Goal: Task Accomplishment & Management: Manage account settings

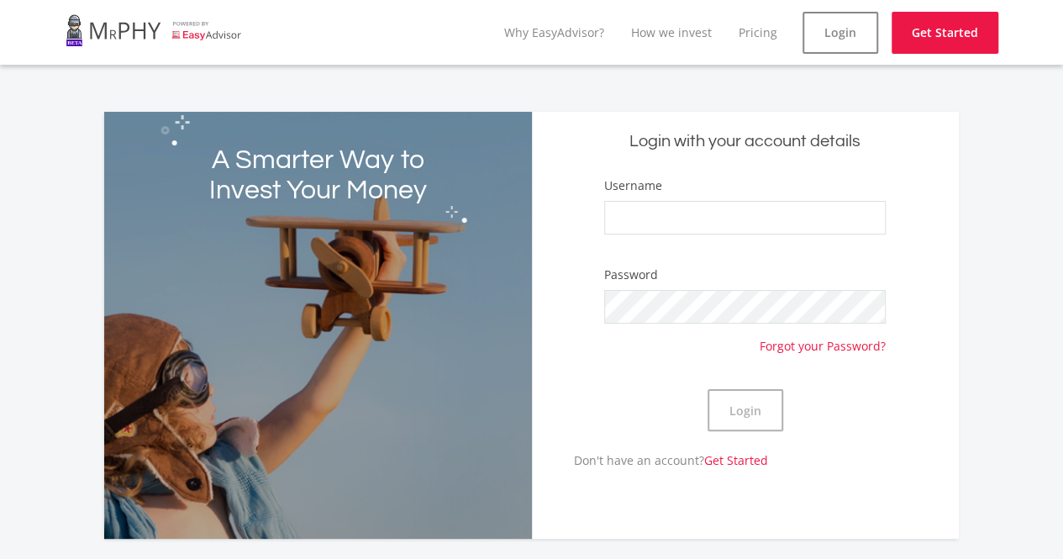
type input "Sanele Mnisi"
click at [764, 406] on button "Login" at bounding box center [745, 410] width 76 height 42
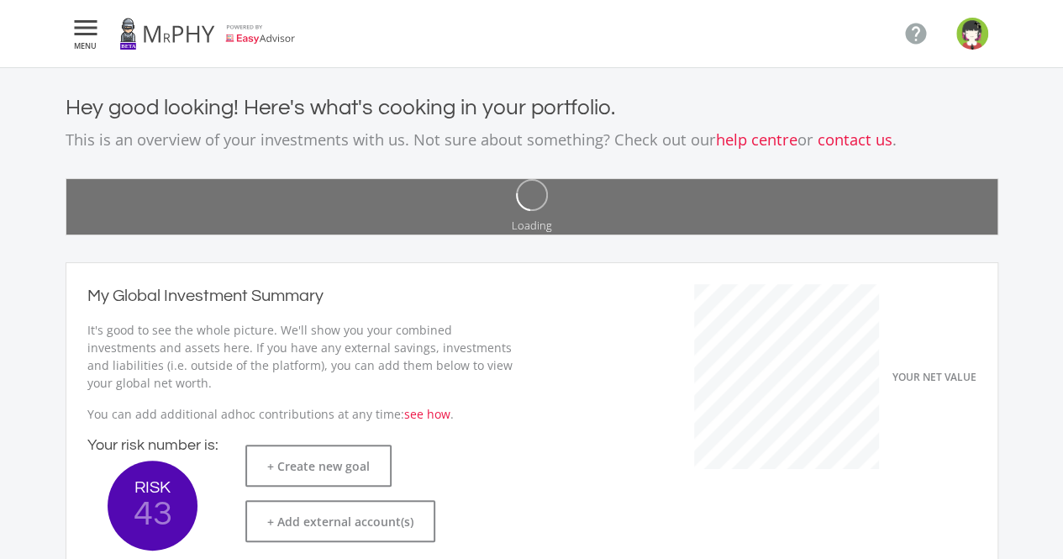
scroll to position [267, 461]
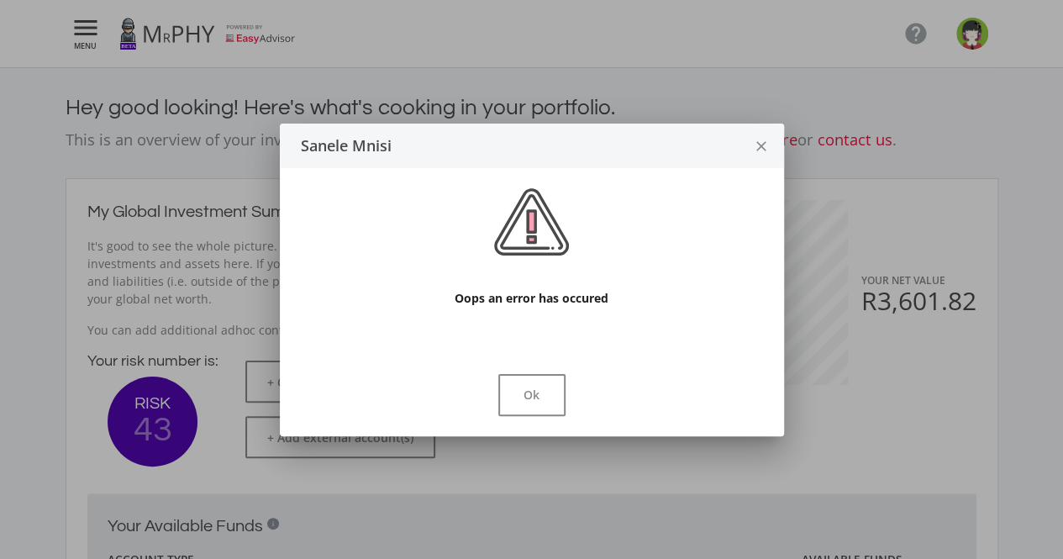
click at [758, 148] on icon "close" at bounding box center [761, 146] width 17 height 45
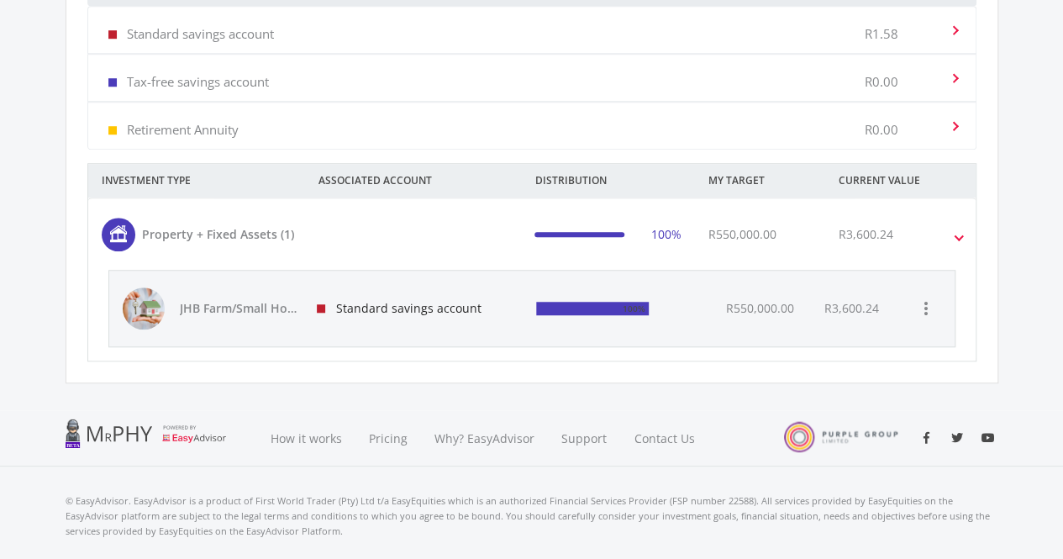
scroll to position [584, 0]
click at [955, 232] on span at bounding box center [958, 235] width 7 height 19
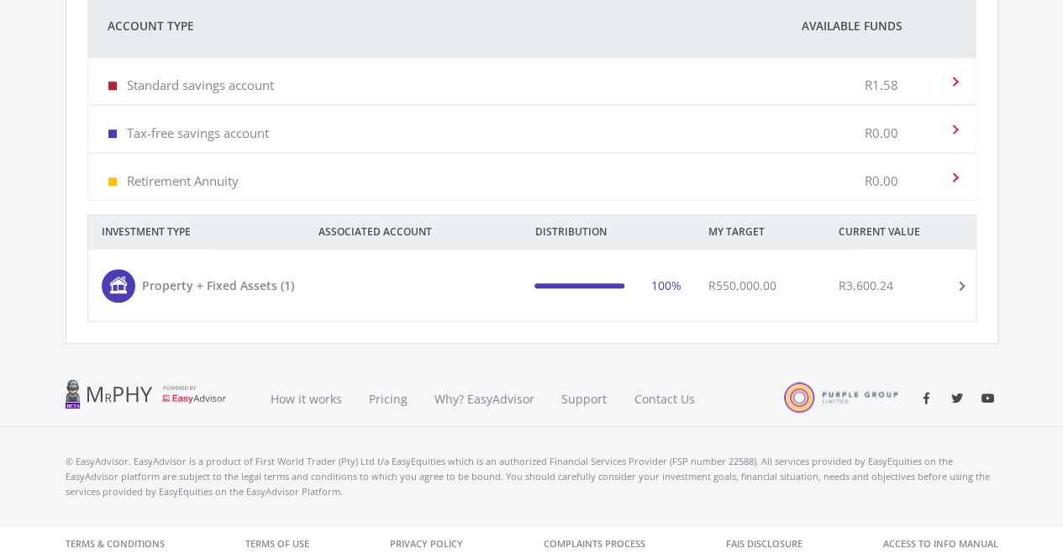
scroll to position [532, 0]
click at [957, 284] on span at bounding box center [957, 287] width 19 height 7
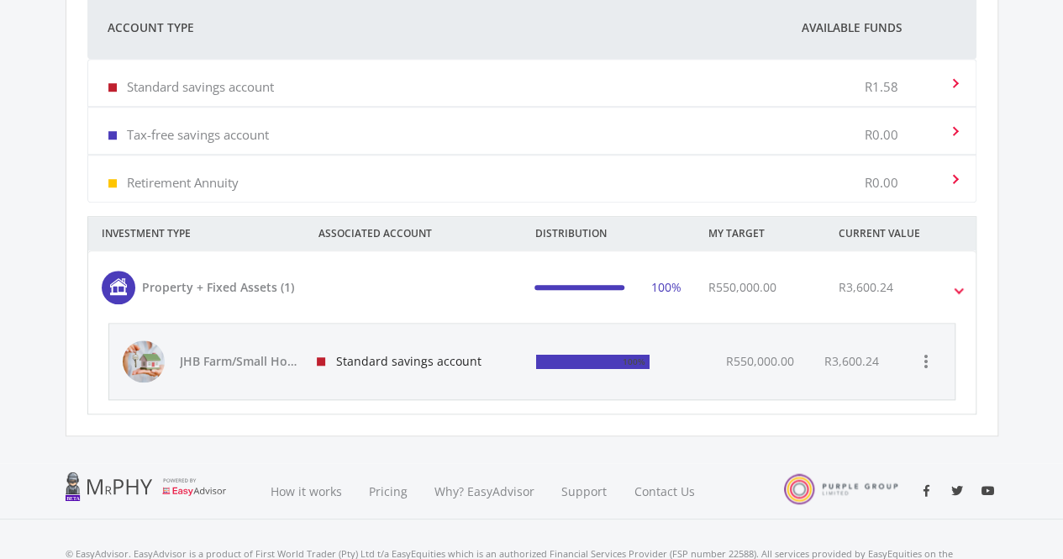
scroll to position [584, 0]
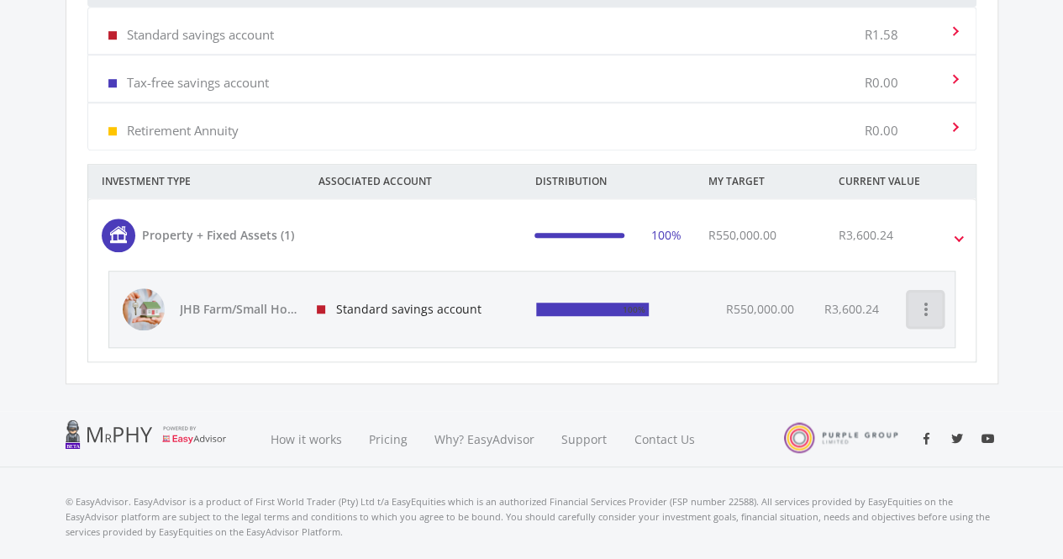
click at [935, 302] on icon "more_vert" at bounding box center [925, 309] width 20 height 20
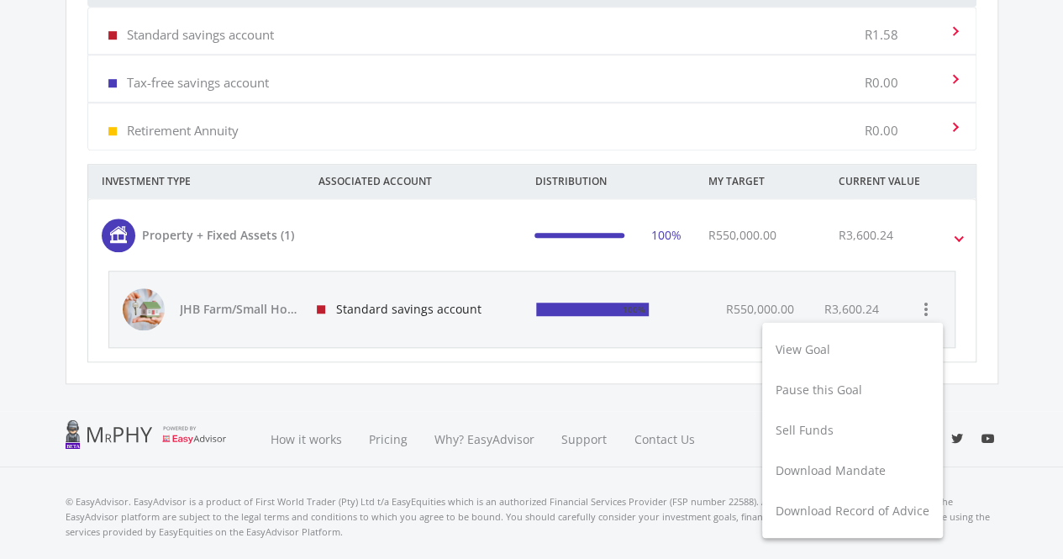
click at [1021, 291] on div at bounding box center [531, 279] width 1063 height 559
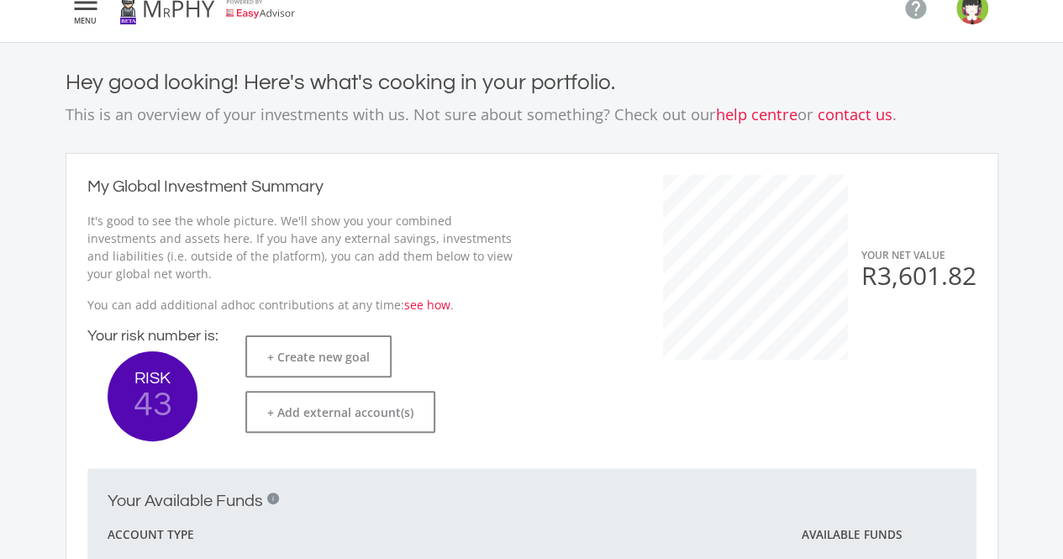
scroll to position [0, 0]
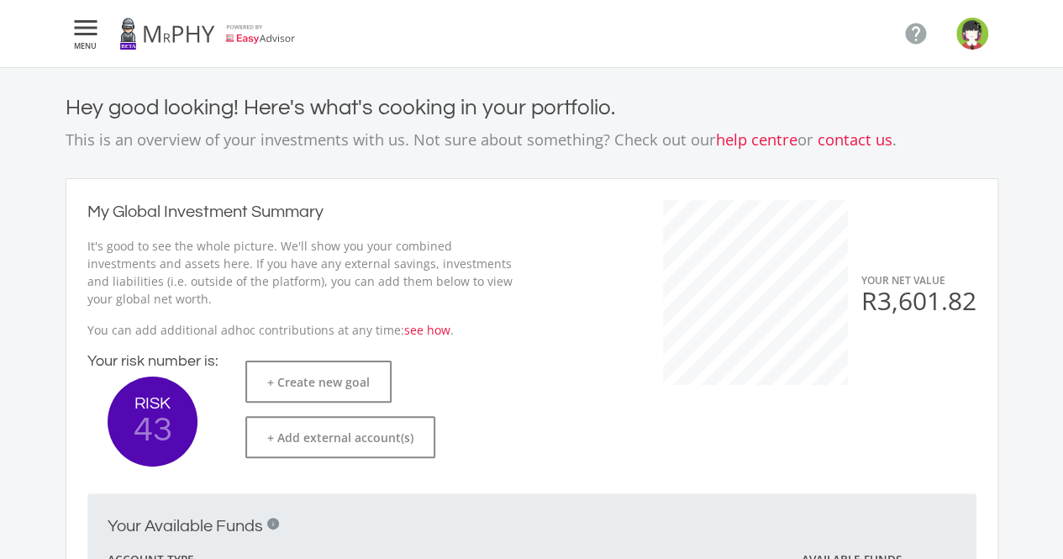
click at [91, 28] on icon "" at bounding box center [86, 28] width 30 height 20
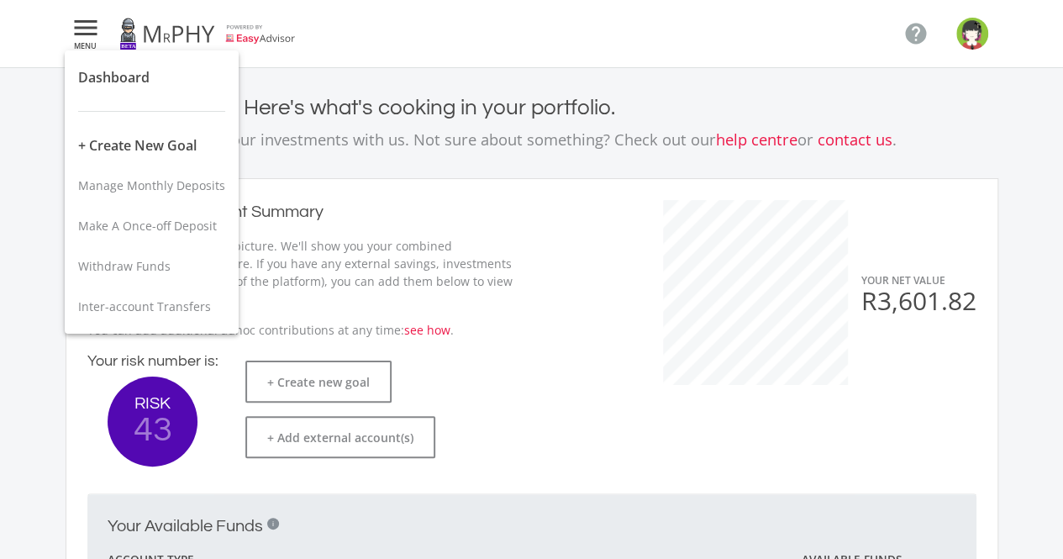
click at [914, 41] on div at bounding box center [531, 279] width 1063 height 559
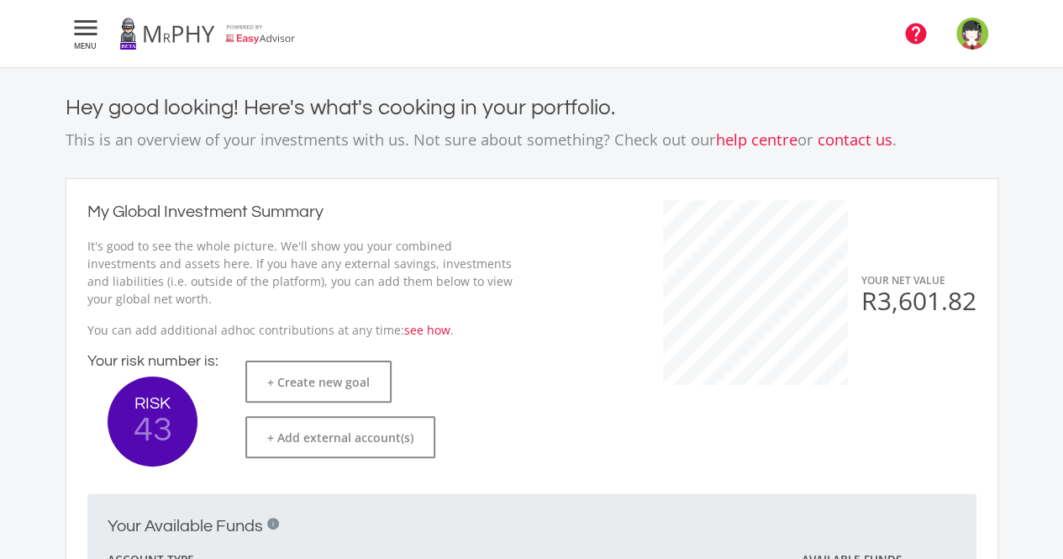
click at [918, 37] on icon "" at bounding box center [915, 33] width 25 height 25
click at [84, 28] on icon "" at bounding box center [86, 28] width 30 height 20
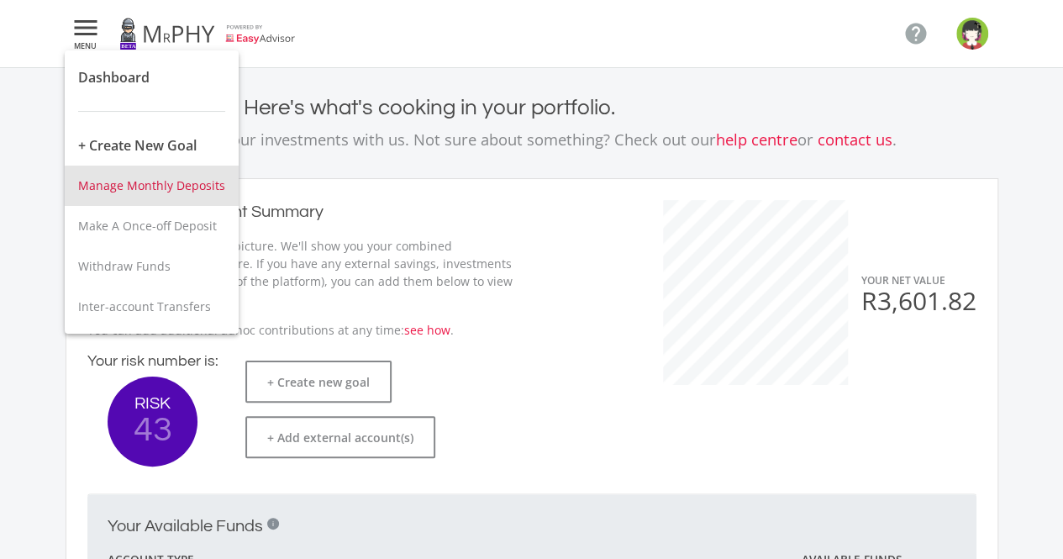
click at [160, 188] on span "Manage Monthly Deposits" at bounding box center [151, 185] width 147 height 16
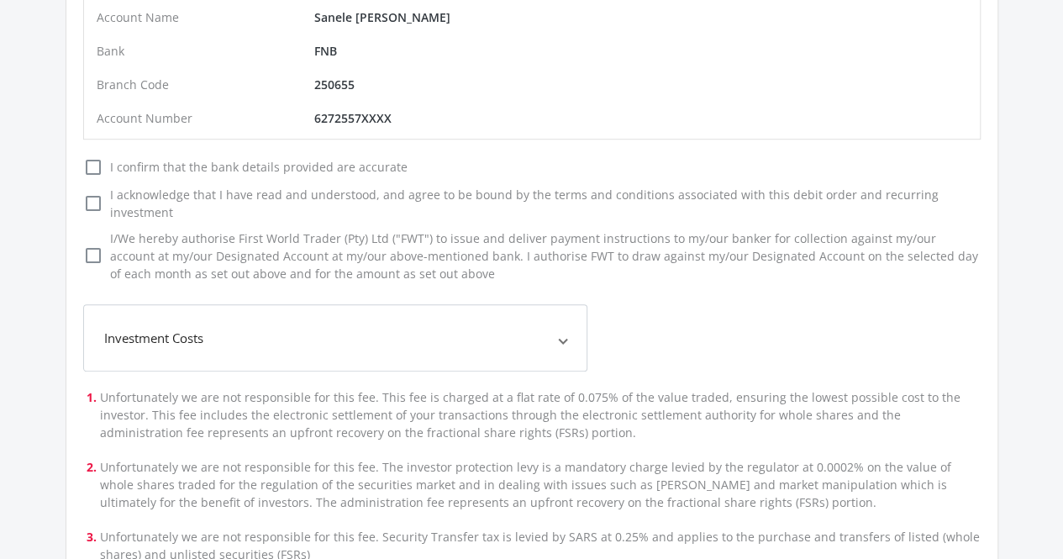
scroll to position [430, 0]
click at [99, 171] on icon "check_box_outline_blank" at bounding box center [93, 169] width 20 height 20
click at [66, 162] on input "check_box_outline_blank check_box I confirm that the bank details provided are …" at bounding box center [66, 162] width 0 height 0
click at [80, 199] on div "Monthly Deposits YOUR GOALS DEBIT ORDER DATE INCREASE THIS ANNUALLY MONTHLY DEB…" at bounding box center [532, 155] width 932 height 980
click at [97, 195] on icon "check_box_outline_blank" at bounding box center [93, 205] width 20 height 20
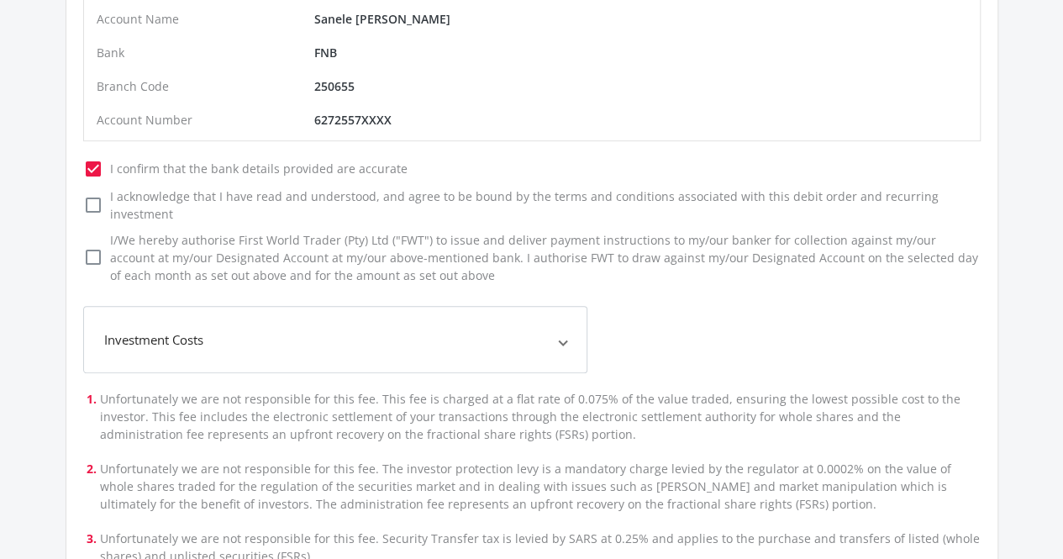
click at [66, 191] on input "check_box_outline_blank check_box I acknowledge that I have read and understood…" at bounding box center [66, 191] width 0 height 0
click at [92, 247] on icon "check_box_outline_blank" at bounding box center [93, 257] width 20 height 20
click at [66, 234] on input "check_box_outline_blank check_box I/We hereby authorise First World Trader (Pty…" at bounding box center [66, 234] width 0 height 0
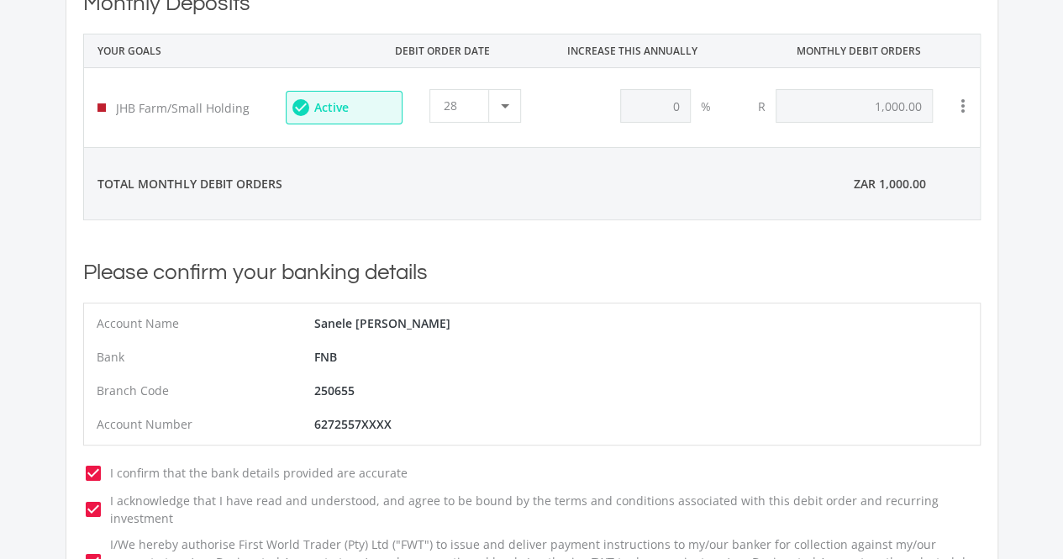
scroll to position [121, 0]
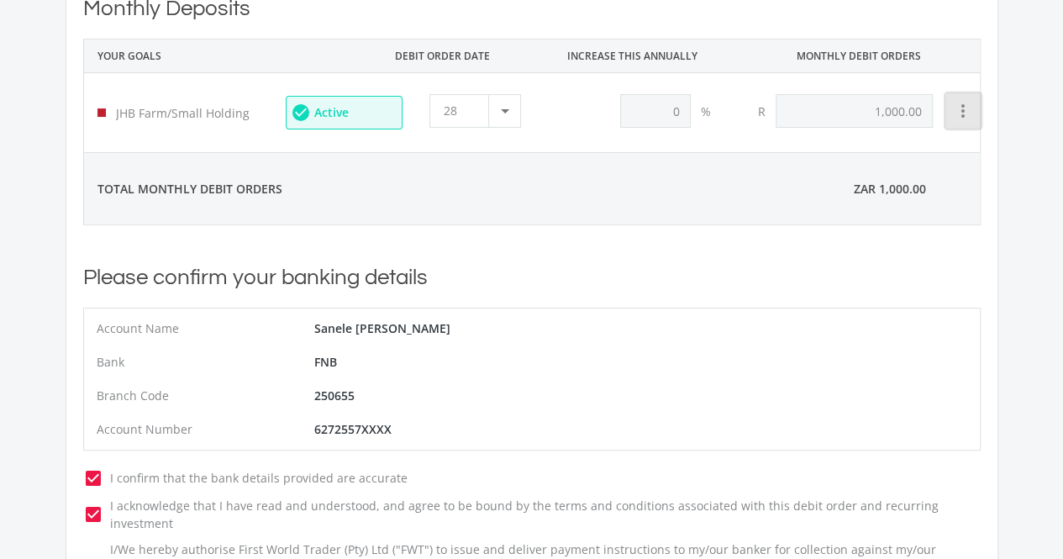
click at [956, 113] on icon "more_vert" at bounding box center [963, 111] width 20 height 20
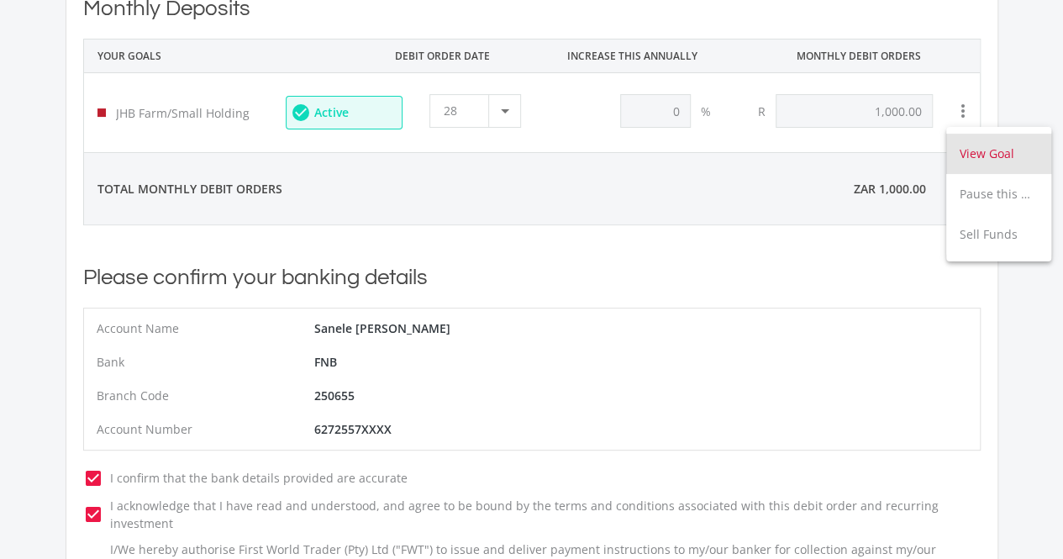
click at [980, 157] on button "View Goal" at bounding box center [998, 154] width 105 height 40
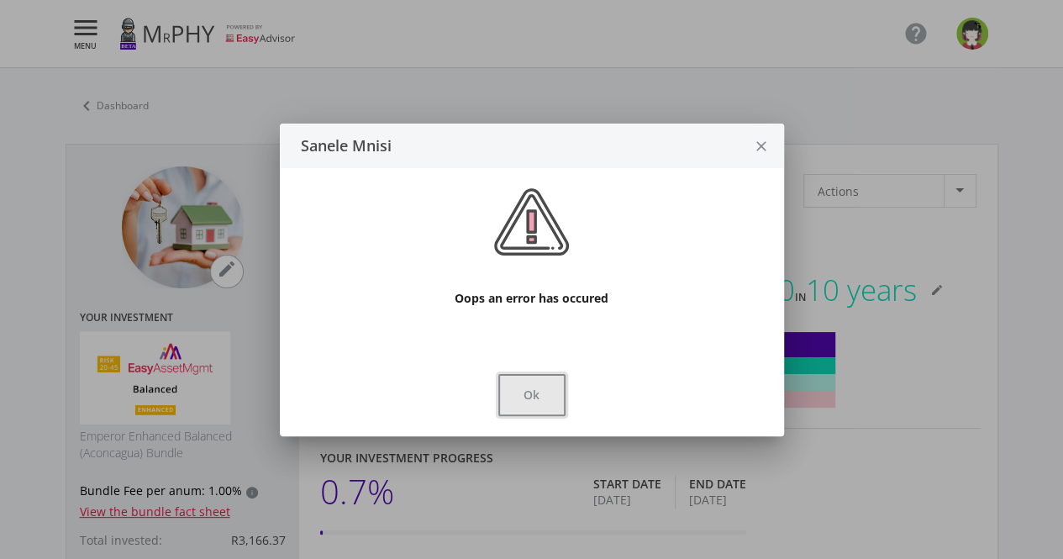
click at [542, 389] on button "Ok" at bounding box center [531, 395] width 67 height 42
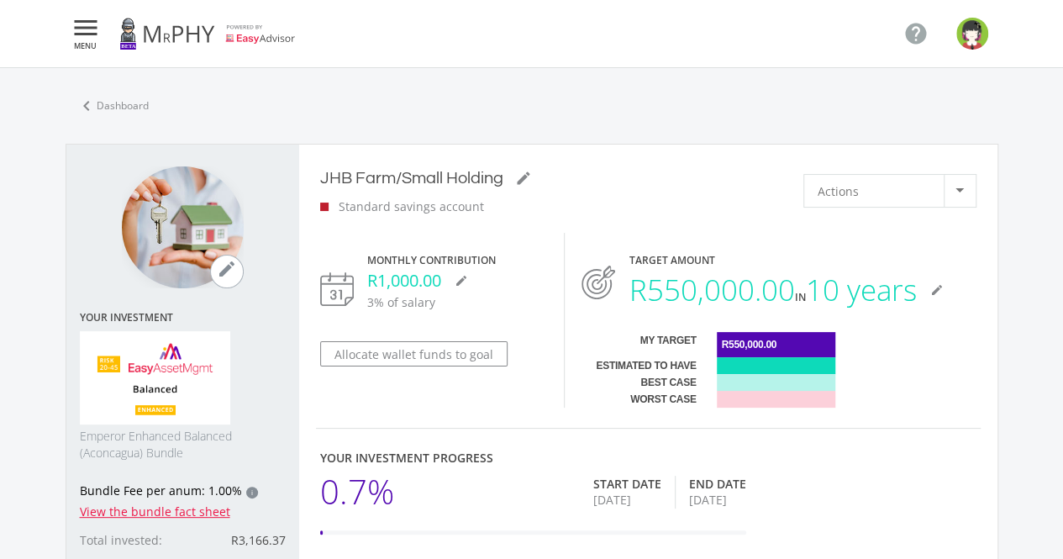
click at [223, 270] on icon "mode_edit" at bounding box center [227, 269] width 20 height 20
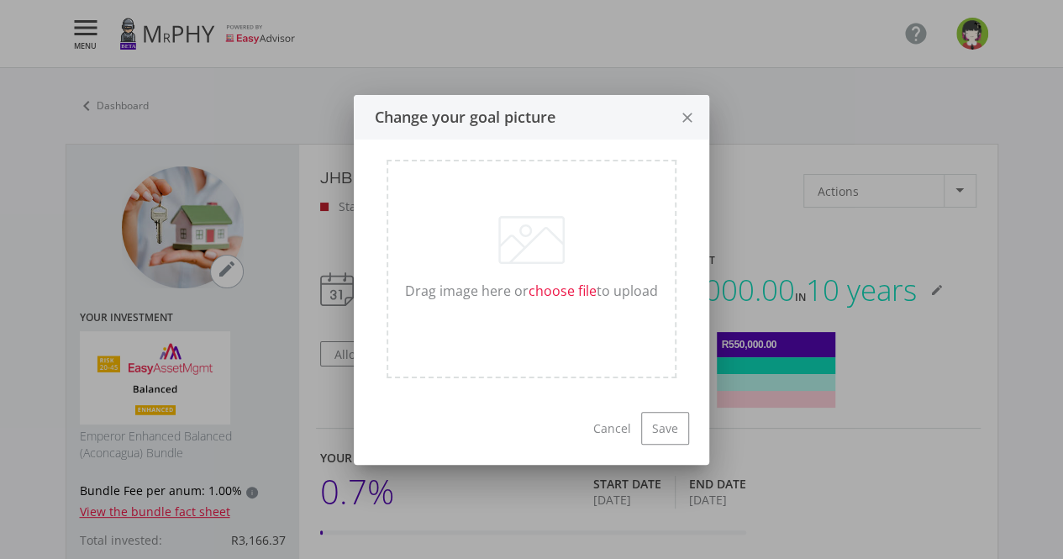
click at [691, 112] on icon "close" at bounding box center [687, 118] width 17 height 45
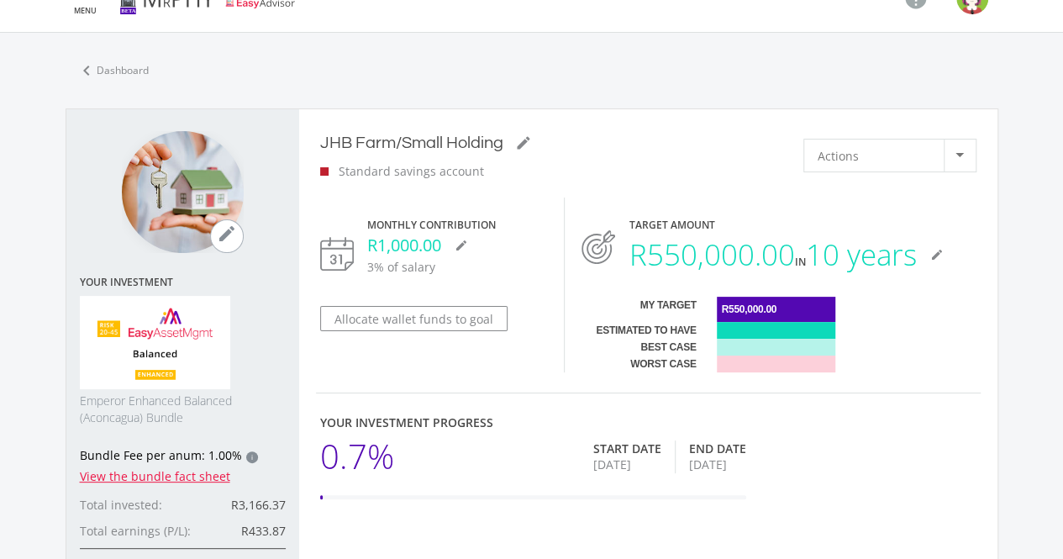
scroll to position [36, 0]
click at [943, 255] on icon "mode_edit" at bounding box center [935, 253] width 13 height 13
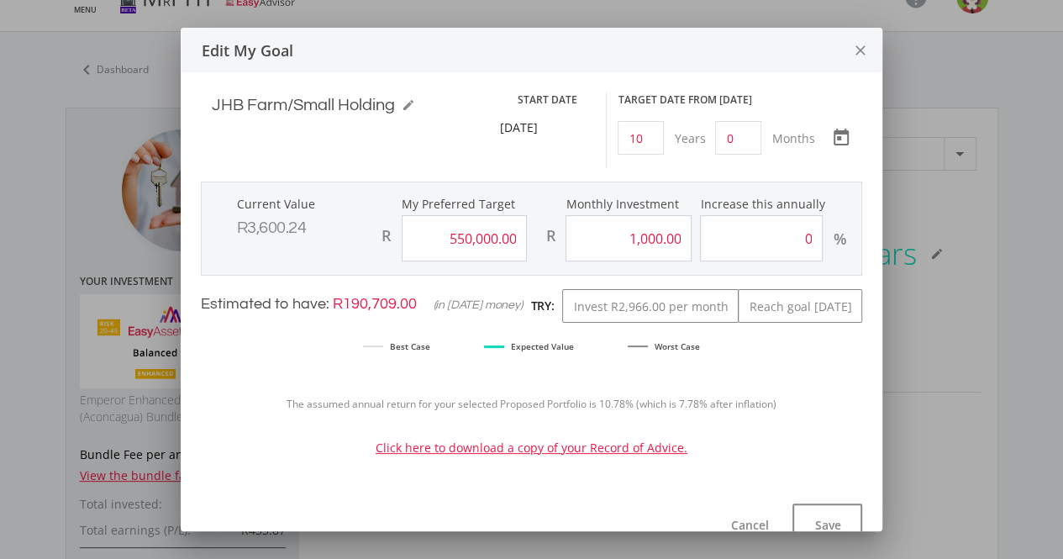
scroll to position [512, 778]
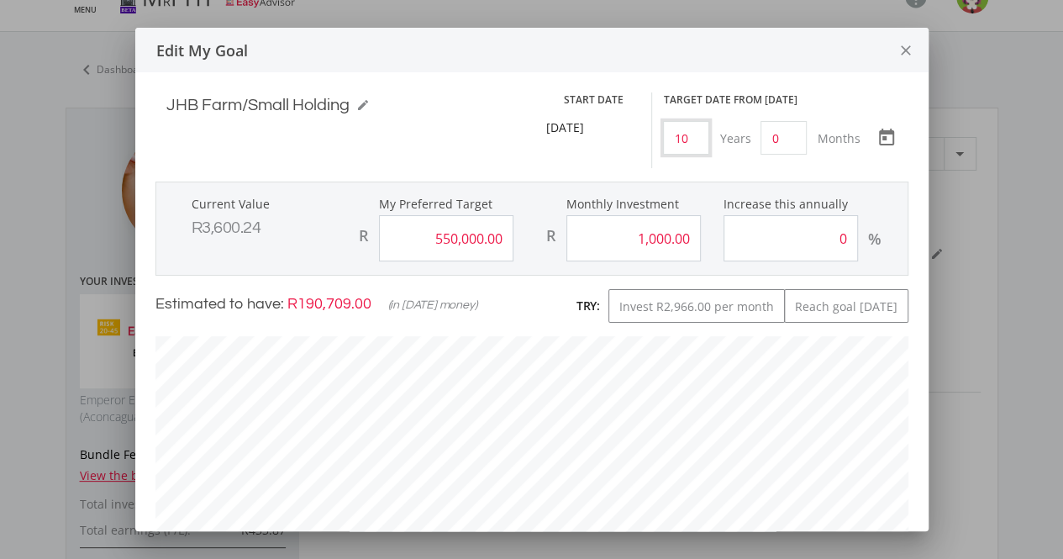
drag, startPoint x: 679, startPoint y: 139, endPoint x: 630, endPoint y: 159, distance: 52.7
click at [679, 139] on input "10" at bounding box center [686, 138] width 46 height 34
click at [499, 241] on input "550000.00" at bounding box center [446, 238] width 134 height 46
type input "5"
type input "1000000"
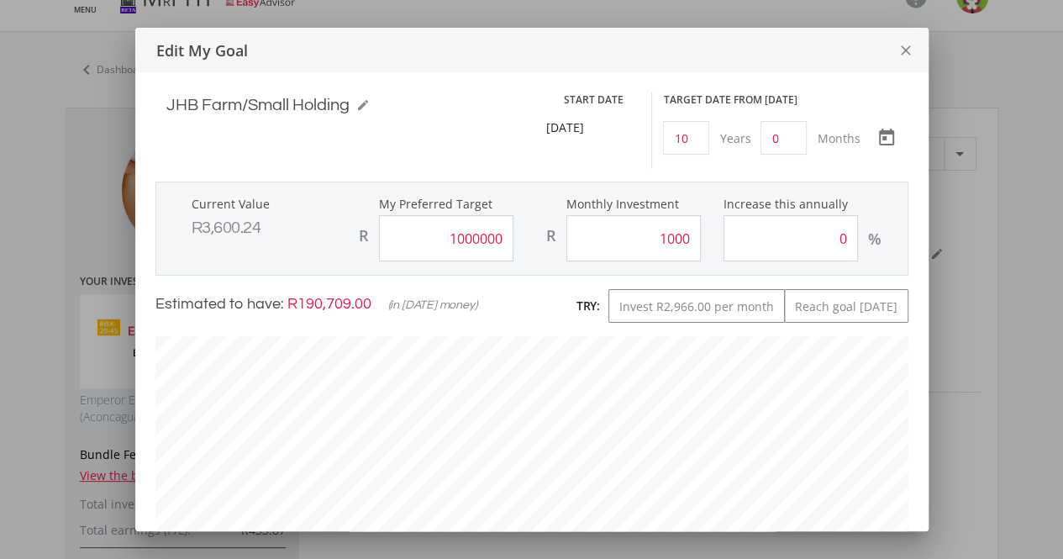
type input "1,000.00"
type input "1,000,000.00"
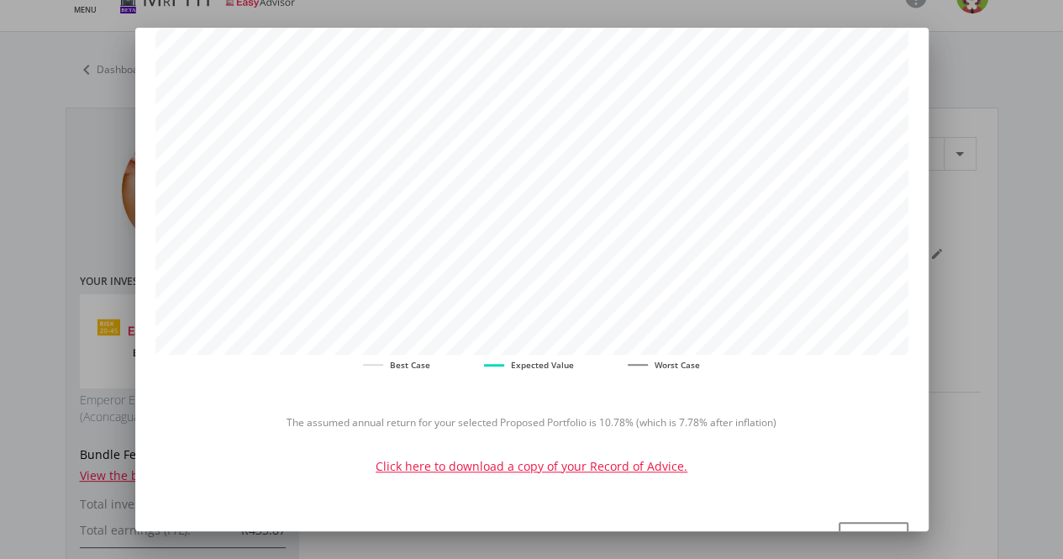
scroll to position [410, 0]
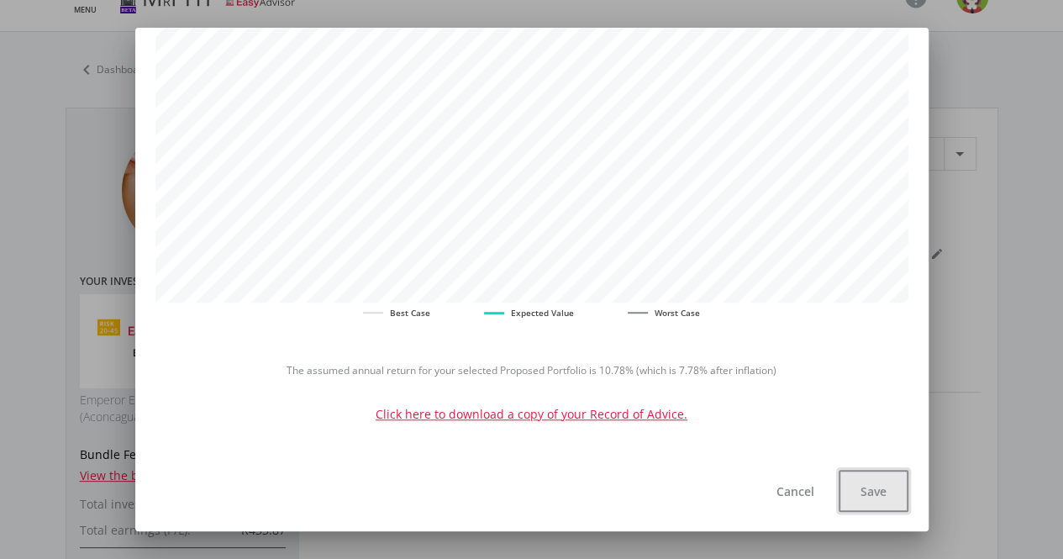
click at [874, 496] on button "Save" at bounding box center [873, 491] width 70 height 42
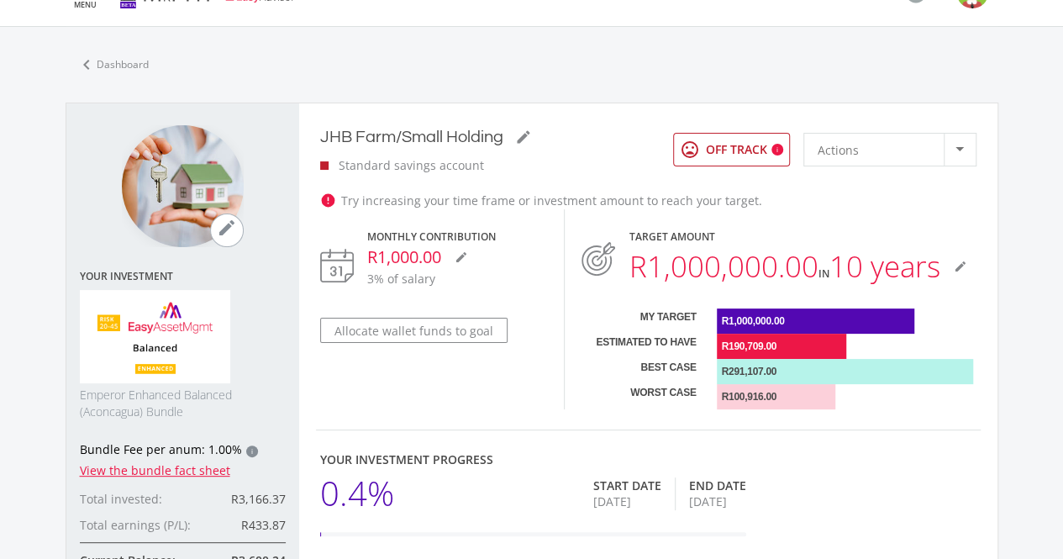
scroll to position [52, 0]
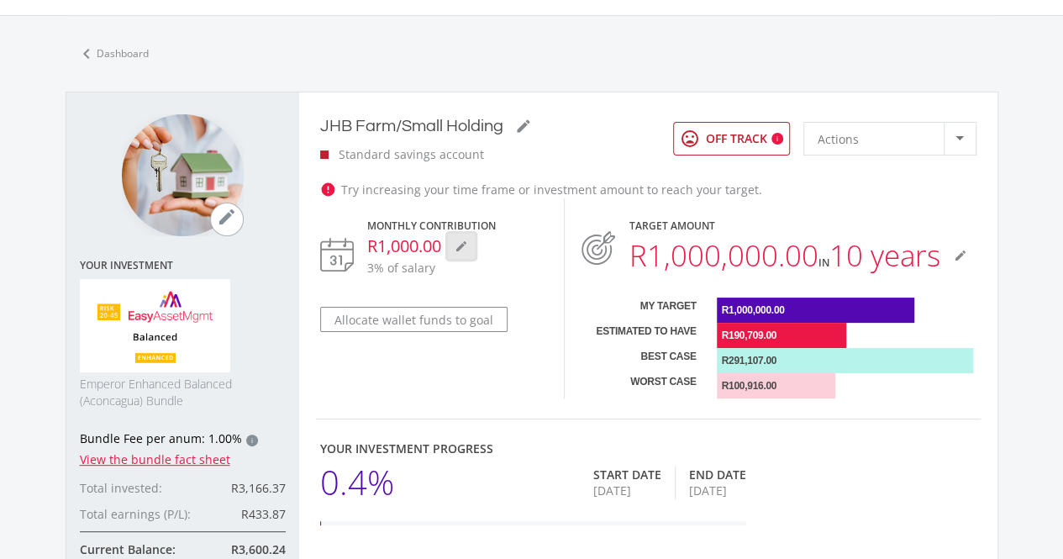
click at [464, 253] on button "mode_edit" at bounding box center [461, 246] width 27 height 25
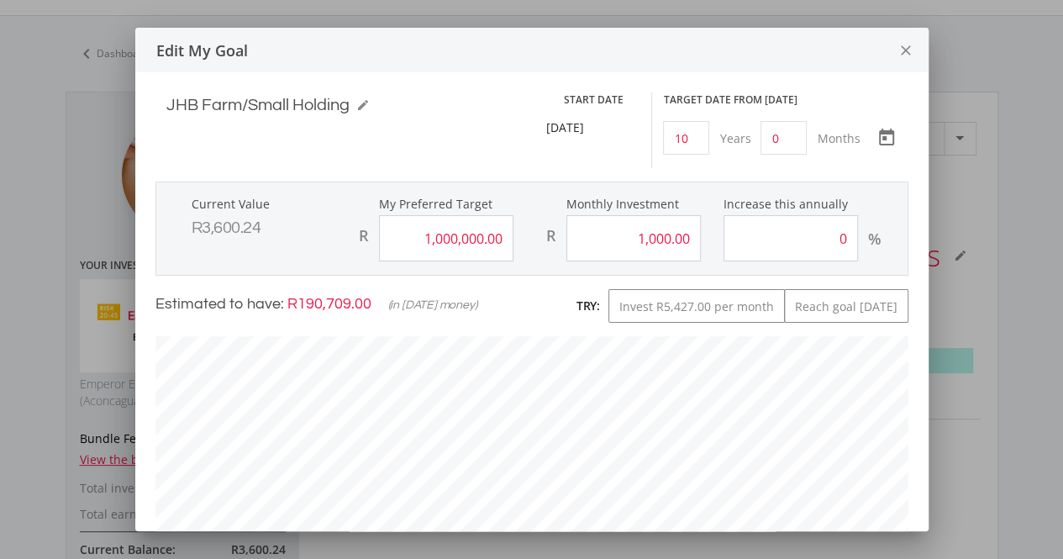
scroll to position [512, 778]
click at [633, 236] on input "1000.00" at bounding box center [633, 238] width 134 height 46
click at [640, 237] on input "1000.00" at bounding box center [633, 238] width 134 height 46
type input "2000.00"
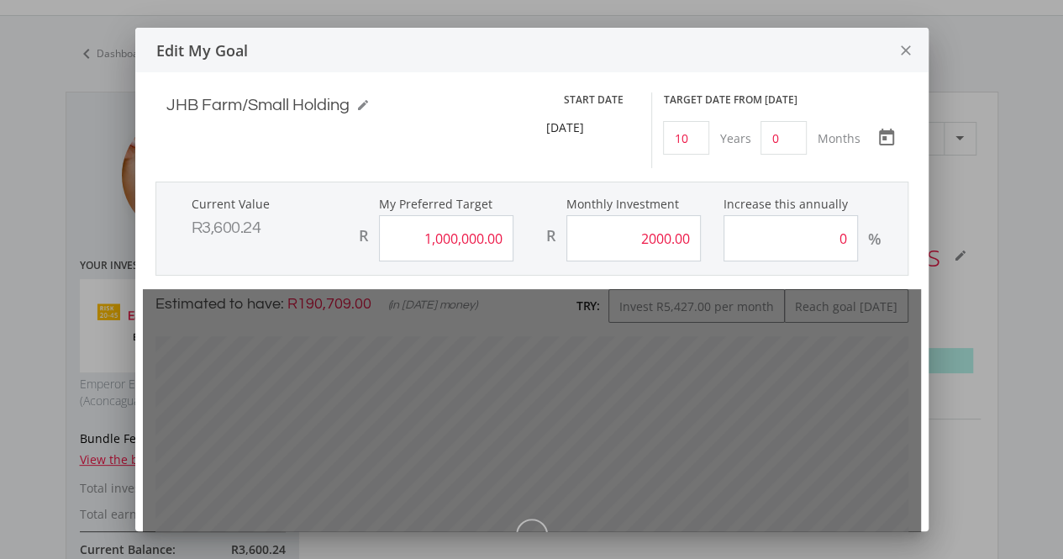
type input "1000000"
type input "2000"
type input "1,000,000.00"
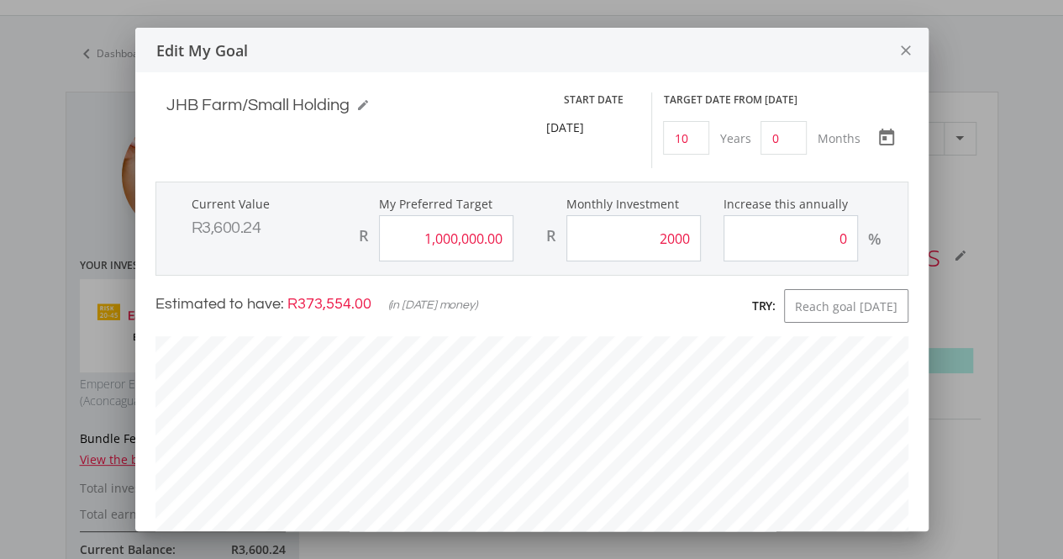
type input "2,000.00"
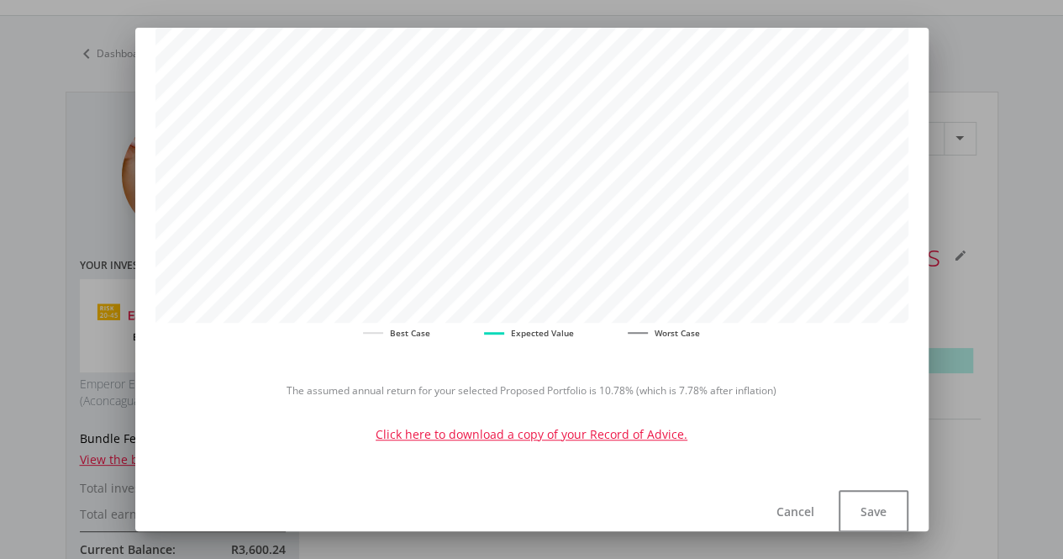
scroll to position [410, 0]
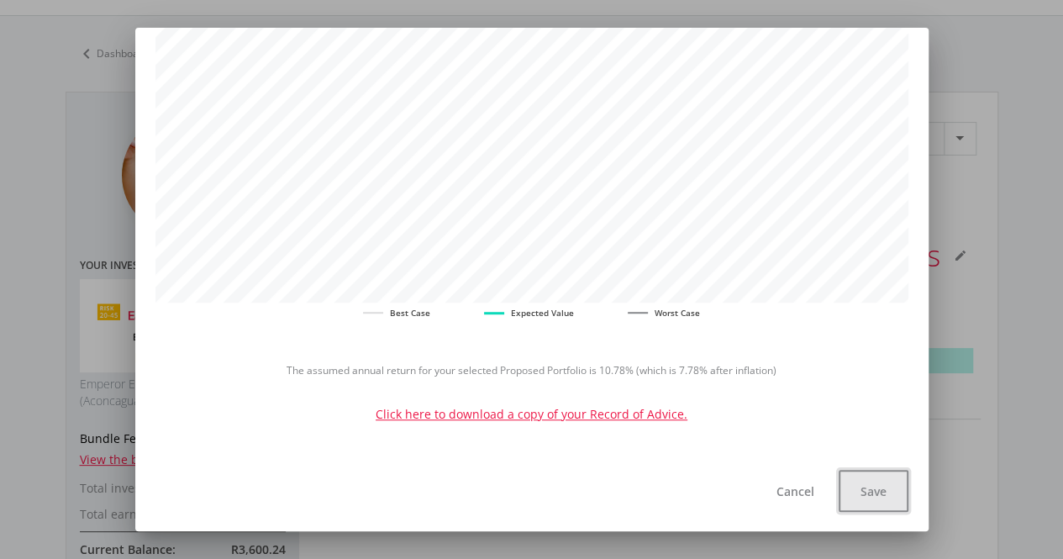
click at [887, 495] on button "Save" at bounding box center [873, 491] width 70 height 42
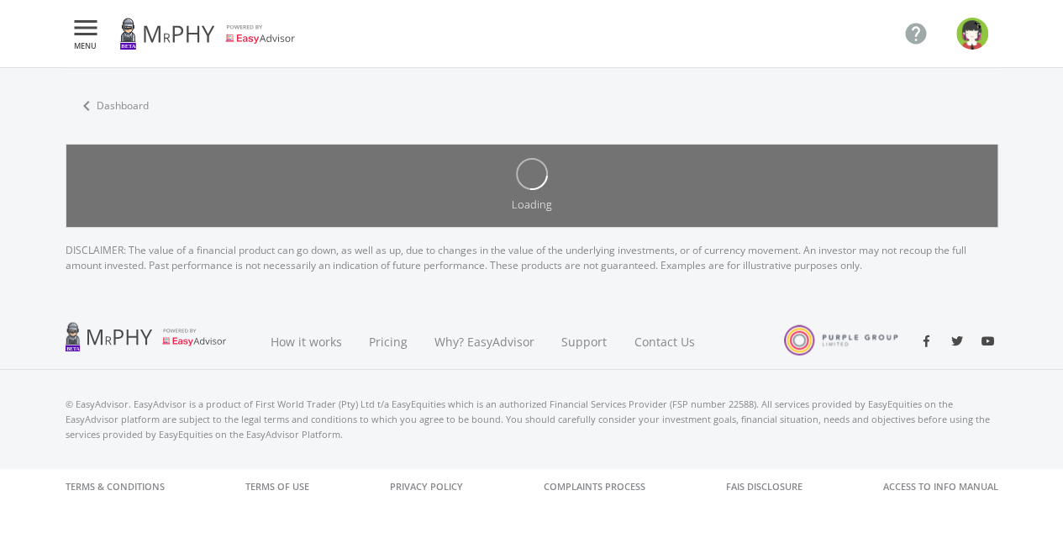
scroll to position [0, 0]
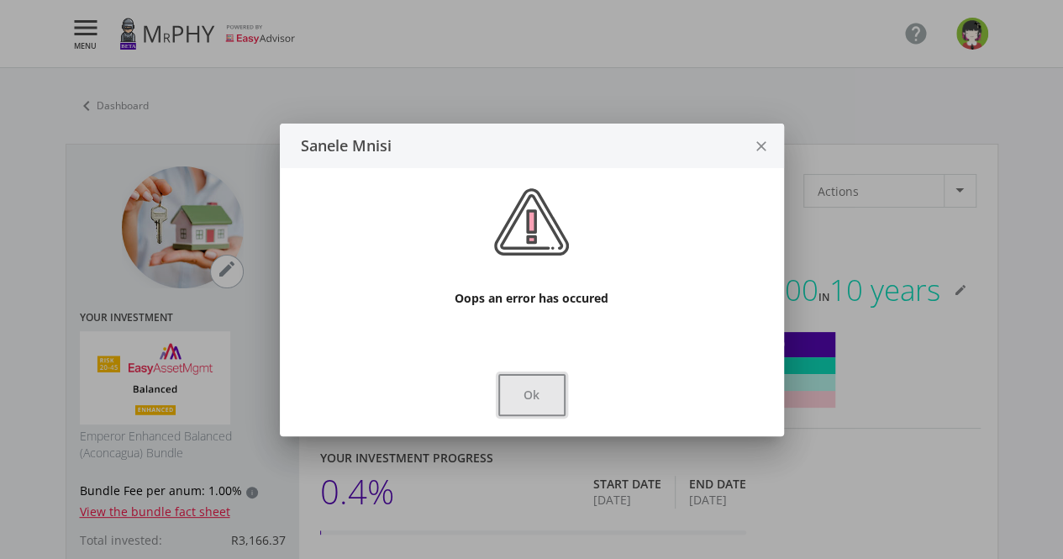
click at [548, 402] on button "Ok" at bounding box center [531, 395] width 67 height 42
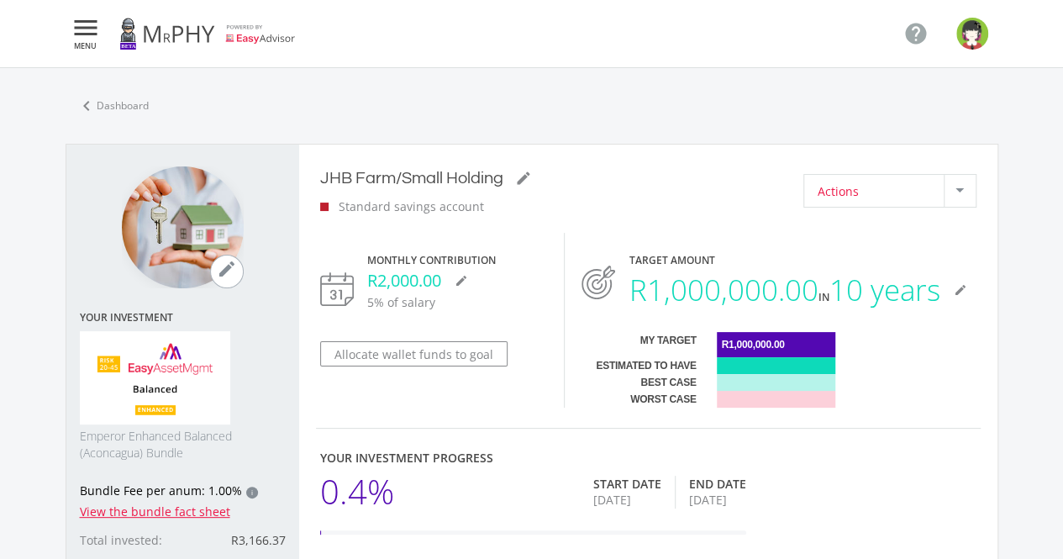
click at [964, 196] on div at bounding box center [959, 191] width 32 height 32
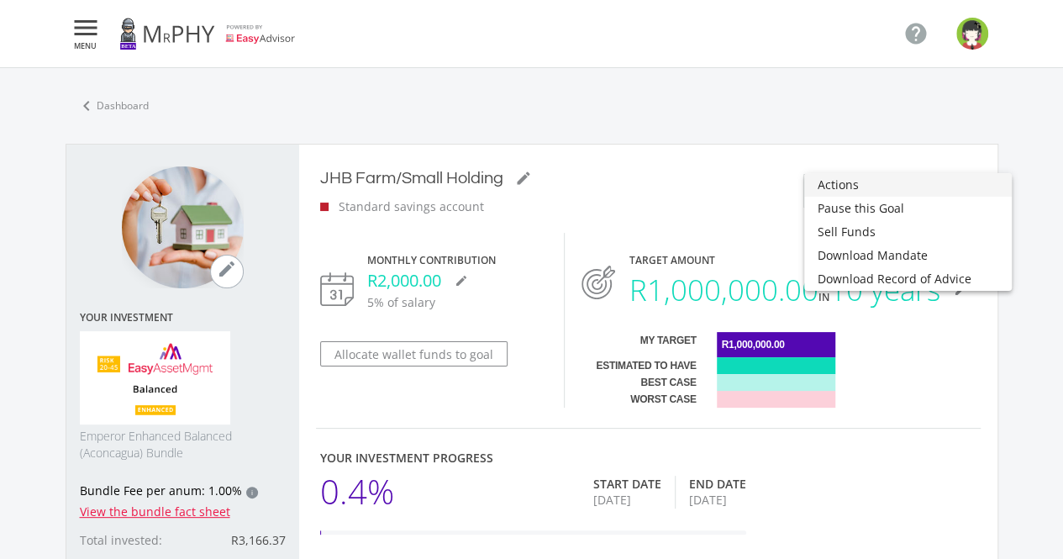
click at [649, 181] on div at bounding box center [531, 279] width 1063 height 559
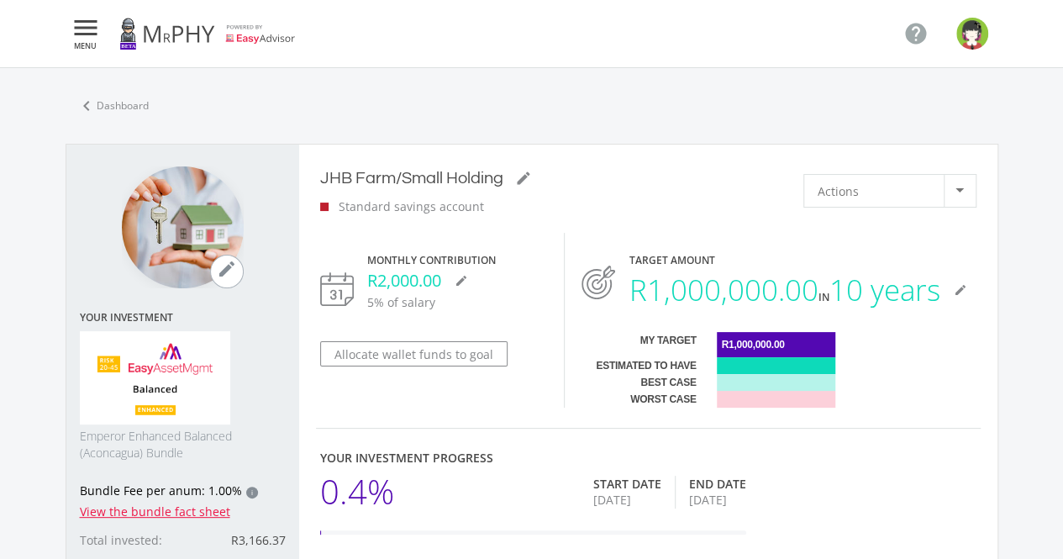
click at [94, 38] on icon "" at bounding box center [86, 28] width 30 height 20
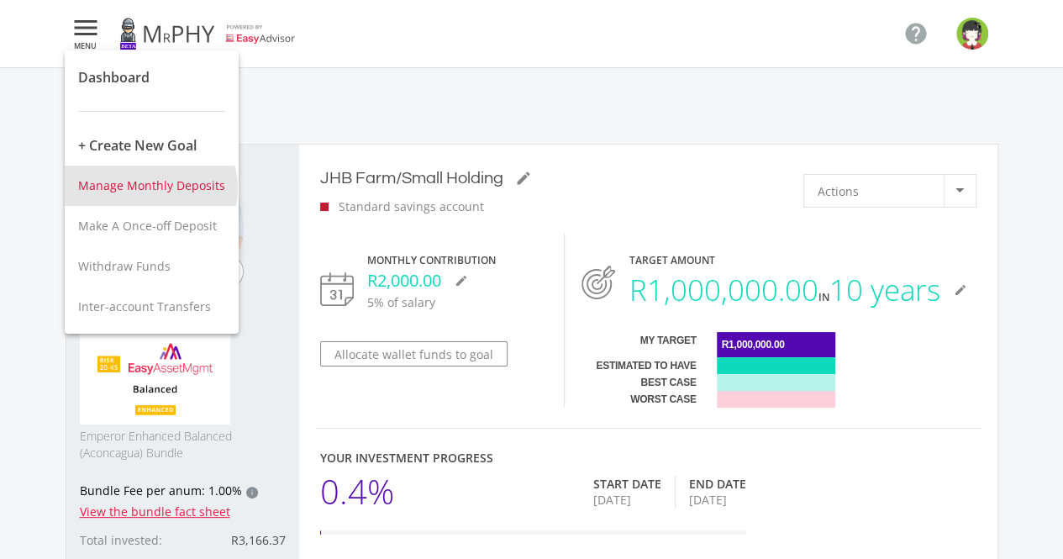
click at [145, 188] on span "Manage Monthly Deposits" at bounding box center [151, 185] width 147 height 16
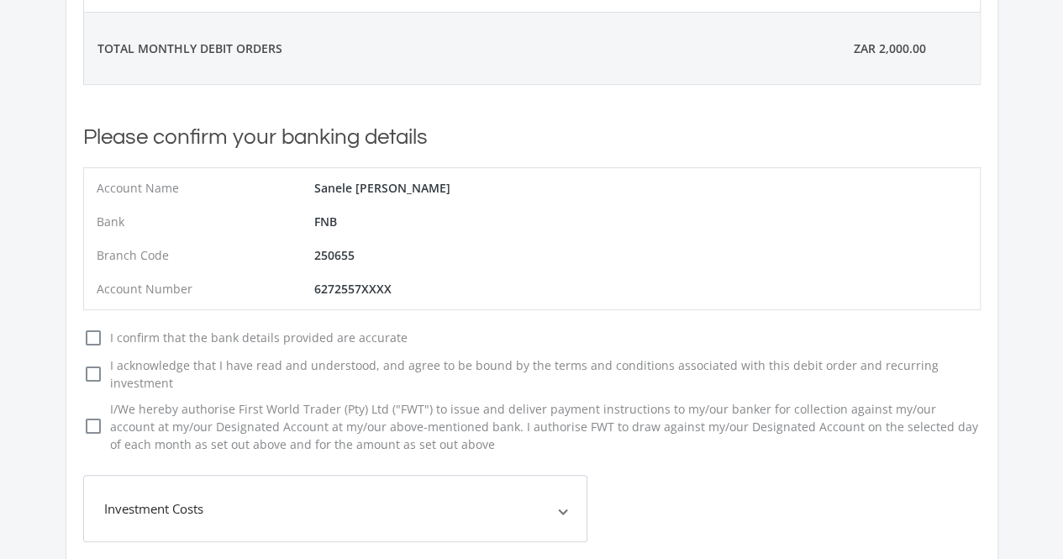
scroll to position [267, 0]
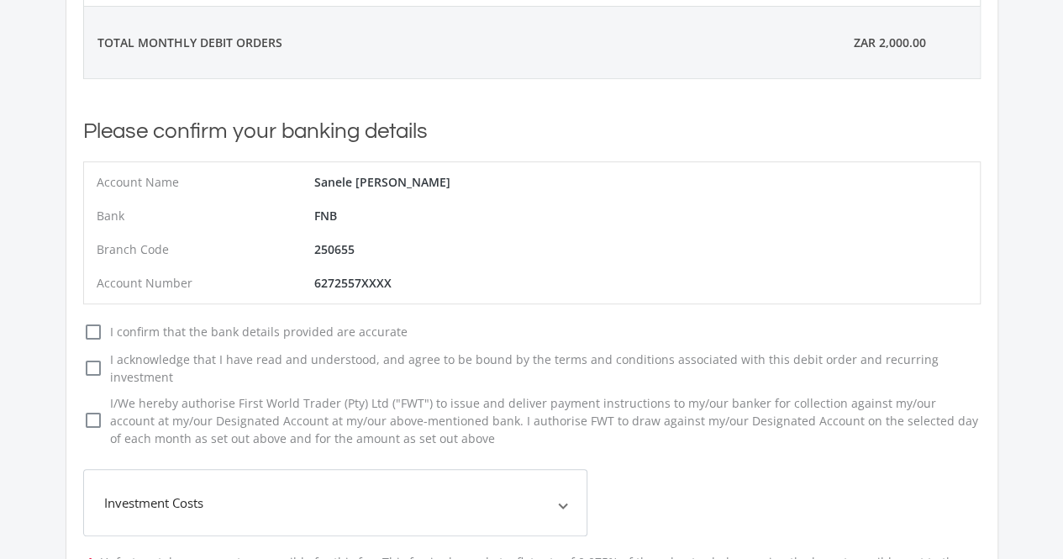
click at [94, 329] on icon "check_box_outline_blank" at bounding box center [93, 332] width 20 height 20
click at [66, 325] on input "check_box_outline_blank check_box I confirm that the bank details provided are …" at bounding box center [66, 325] width 0 height 0
click at [83, 363] on icon "check_box_outline_blank" at bounding box center [93, 368] width 20 height 20
click at [66, 354] on input "check_box_outline_blank check_box I acknowledge that I have read and understood…" at bounding box center [66, 354] width 0 height 0
click at [87, 410] on icon "check_box_outline_blank" at bounding box center [93, 420] width 20 height 20
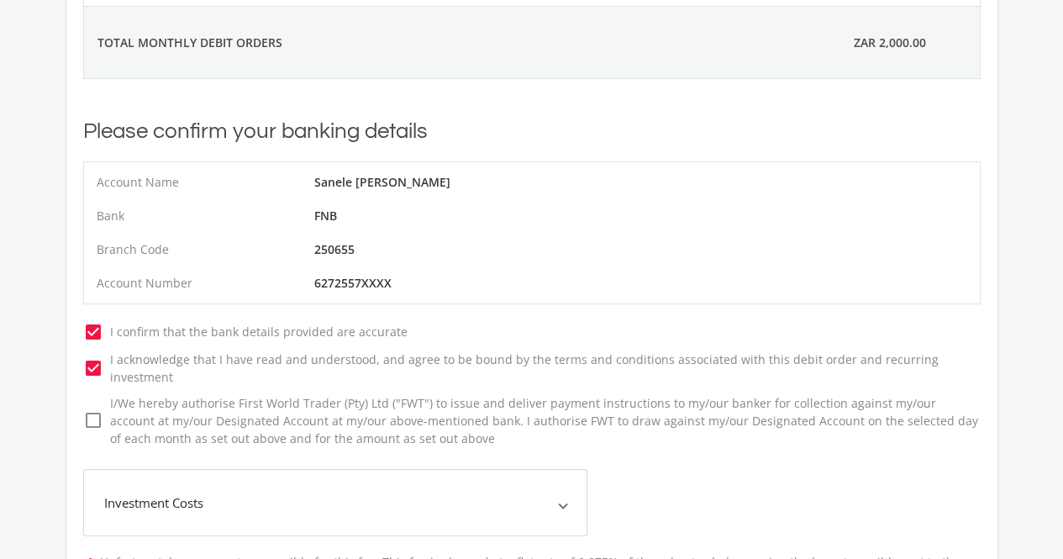
click at [66, 397] on input "check_box_outline_blank check_box I/We hereby authorise First World Trader (Pty…" at bounding box center [66, 397] width 0 height 0
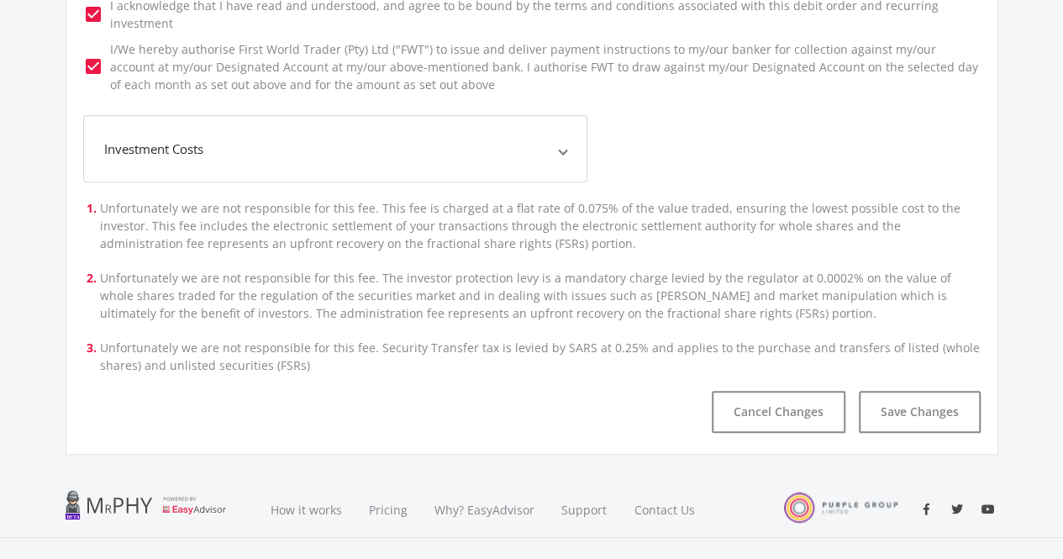
scroll to position [622, 0]
click at [907, 394] on button "Save Changes" at bounding box center [920, 411] width 122 height 42
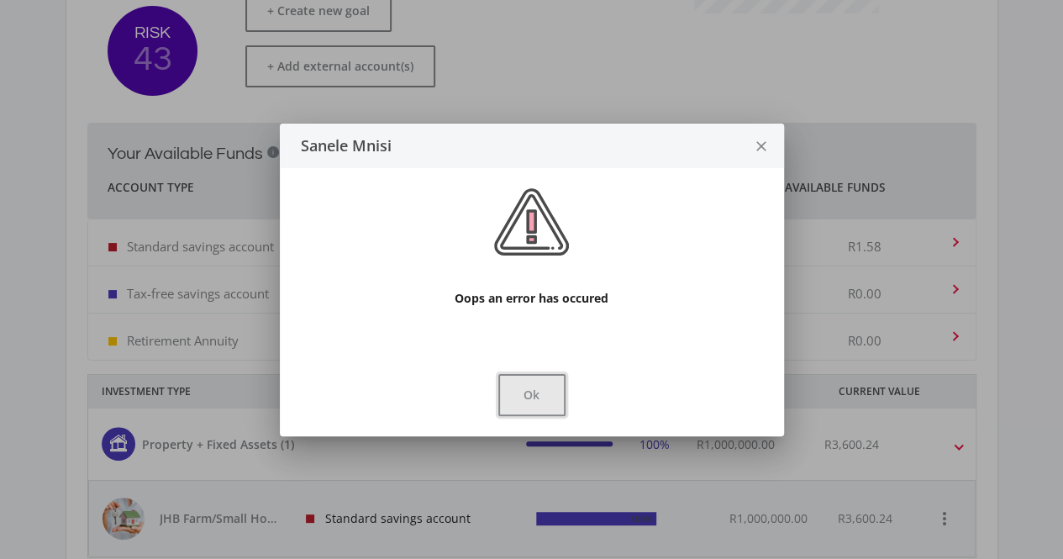
click at [544, 381] on button "Ok" at bounding box center [531, 395] width 67 height 42
